Goal: Navigation & Orientation: Find specific page/section

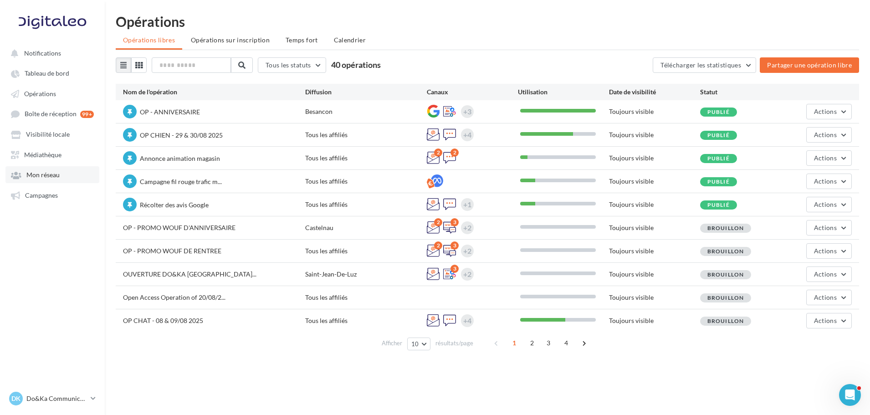
click at [66, 175] on link "Mon réseau" at bounding box center [52, 174] width 94 height 16
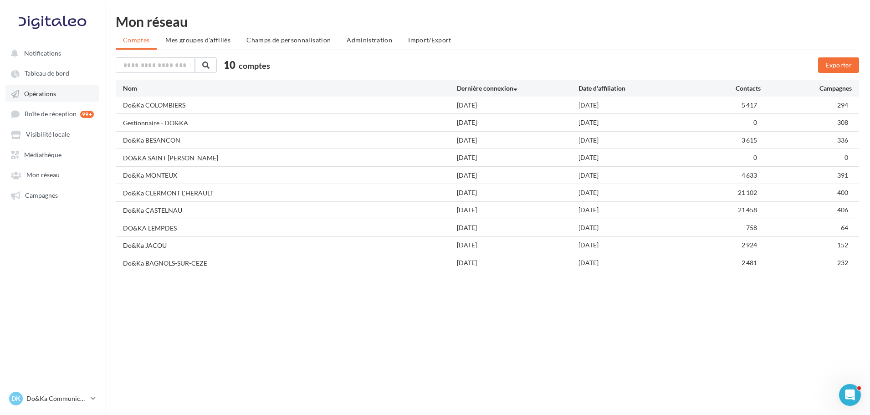
click at [74, 96] on link "Opérations" at bounding box center [52, 93] width 94 height 16
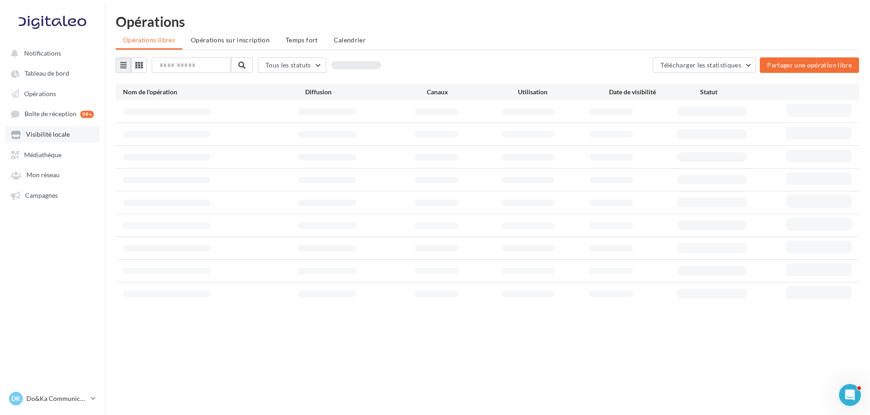
click at [78, 133] on link "Visibilité locale" at bounding box center [52, 134] width 94 height 16
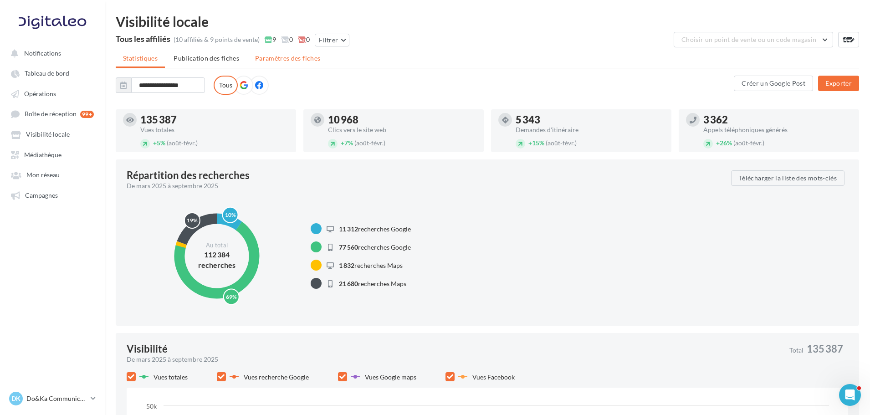
click at [271, 63] on li "Paramètres des fiches" at bounding box center [288, 58] width 80 height 16
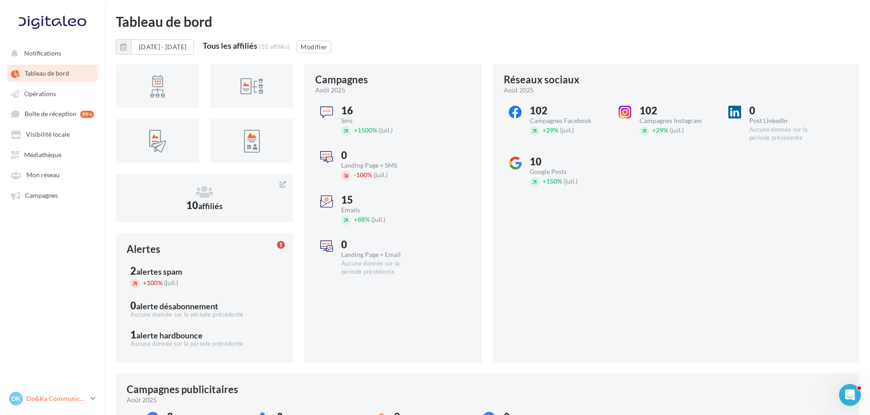
click at [65, 400] on p "Do&Ka Communication" at bounding box center [56, 398] width 61 height 9
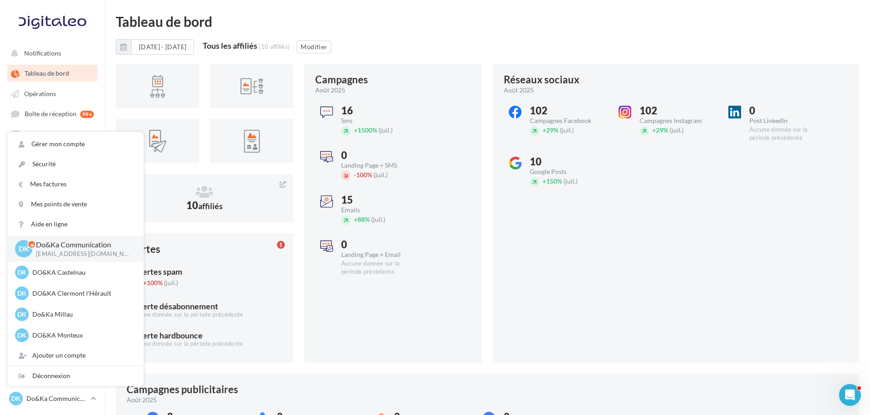
click at [476, 45] on div "[DATE] - [DATE] Tous les affiliés (10 affiliés) Modifier" at bounding box center [488, 50] width 744 height 23
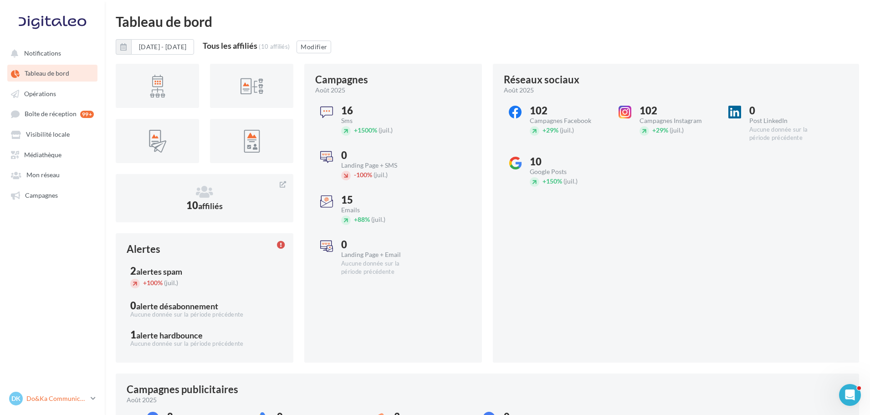
click at [92, 394] on link "DK Do&Ka Communication [EMAIL_ADDRESS][DOMAIN_NAME]" at bounding box center [52, 398] width 90 height 17
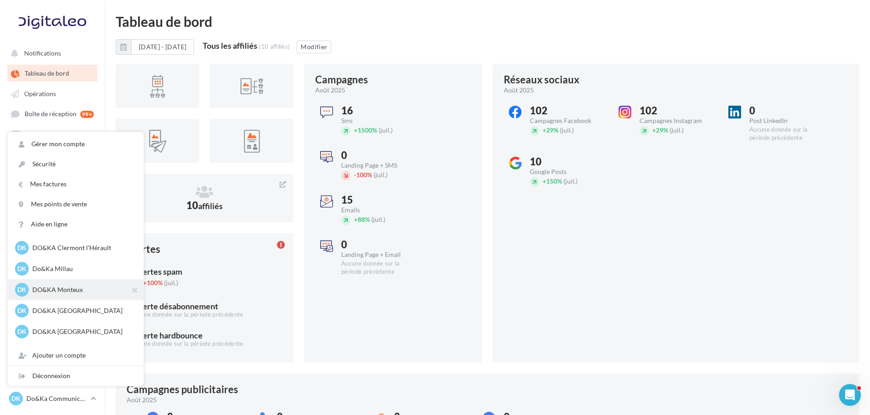
scroll to position [126, 0]
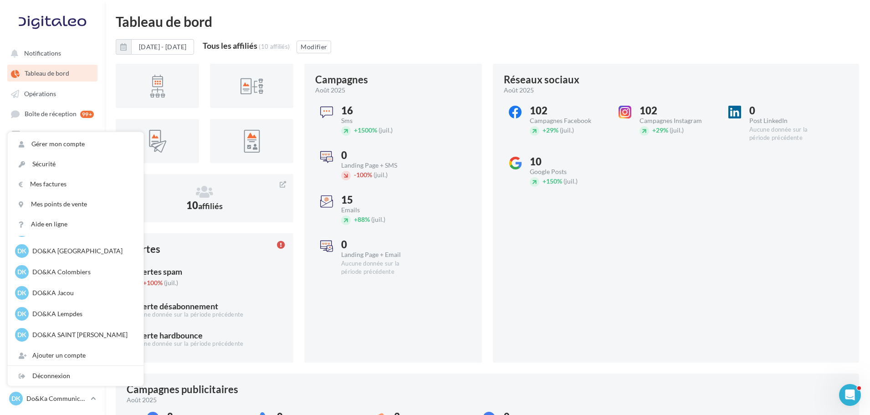
click at [550, 288] on div "Réseaux sociaux [DATE] 102 Campagnes Facebook + 29% (juil.) 102 Campagnes Insta…" at bounding box center [676, 213] width 366 height 299
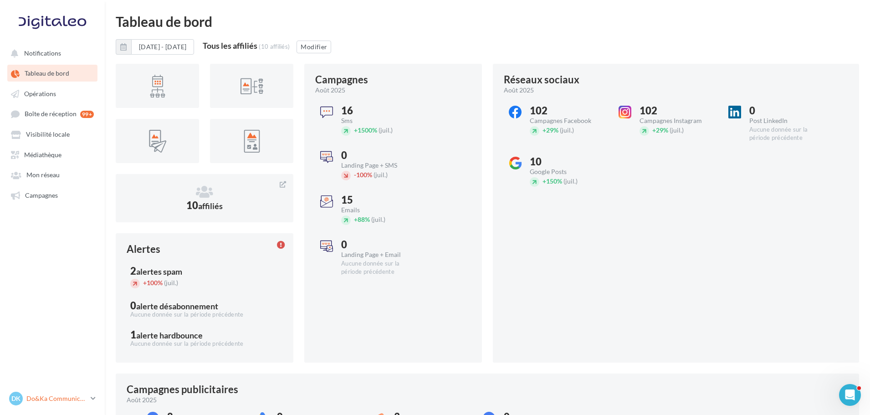
click at [56, 398] on p "Do&Ka Communication" at bounding box center [56, 398] width 61 height 9
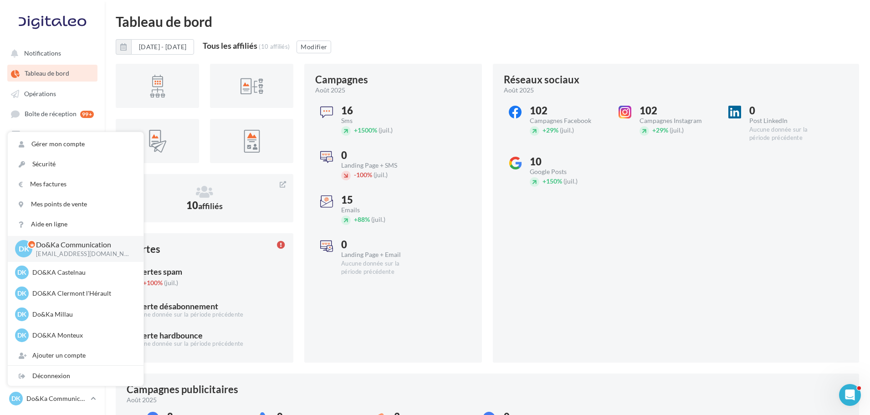
click at [535, 307] on div "Réseaux sociaux [DATE] 102 Campagnes Facebook + 29% (juil.) 102 Campagnes Insta…" at bounding box center [676, 213] width 366 height 299
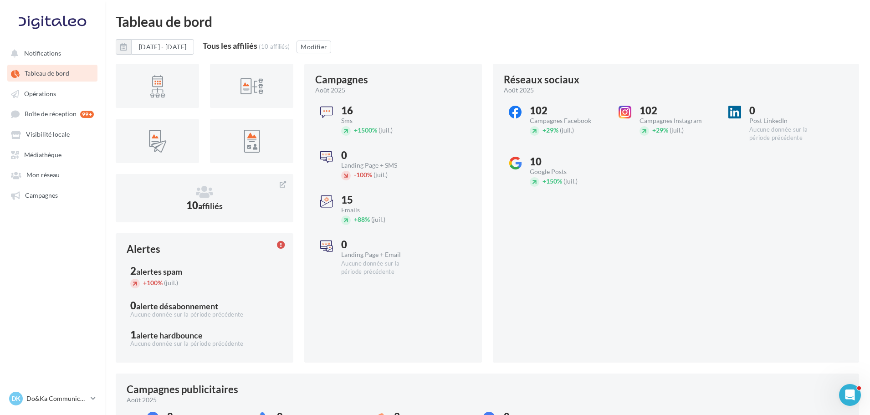
drag, startPoint x: 759, startPoint y: 33, endPoint x: 755, endPoint y: 27, distance: 6.6
